Goal: Information Seeking & Learning: Learn about a topic

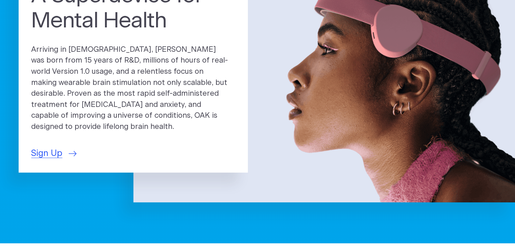
scroll to position [97, 0]
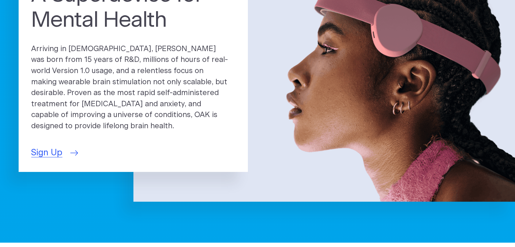
click at [68, 147] on link "Sign Up" at bounding box center [53, 153] width 45 height 13
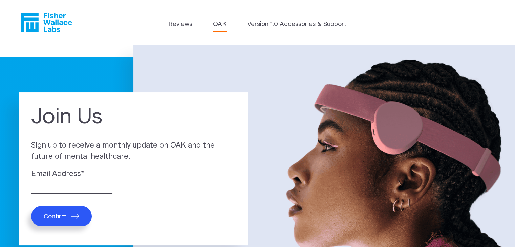
click at [220, 26] on link "OAK" at bounding box center [220, 24] width 14 height 9
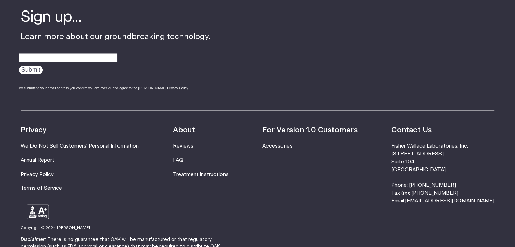
scroll to position [1218, 0]
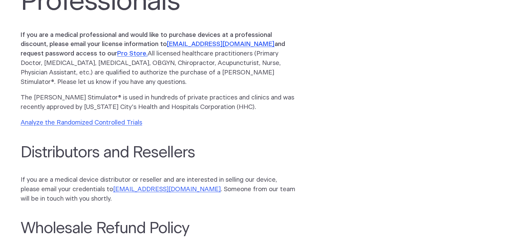
scroll to position [175, 0]
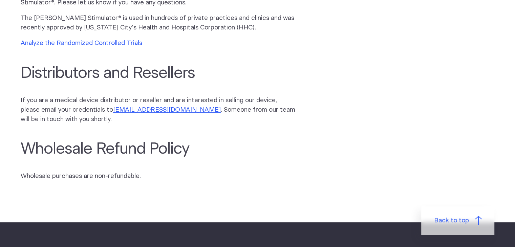
click at [107, 44] on link "Analyze the Randomized Controlled Trials" at bounding box center [81, 43] width 121 height 6
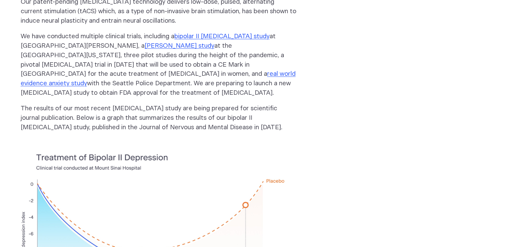
scroll to position [113, 0]
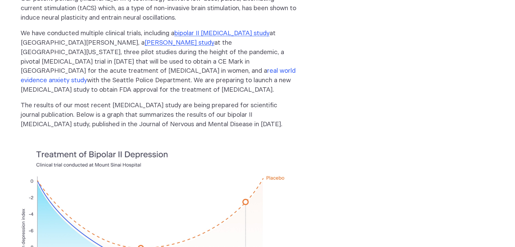
click at [41, 74] on link "real world evidence anxiety study" at bounding box center [158, 76] width 275 height 16
